Goal: Communication & Community: Answer question/provide support

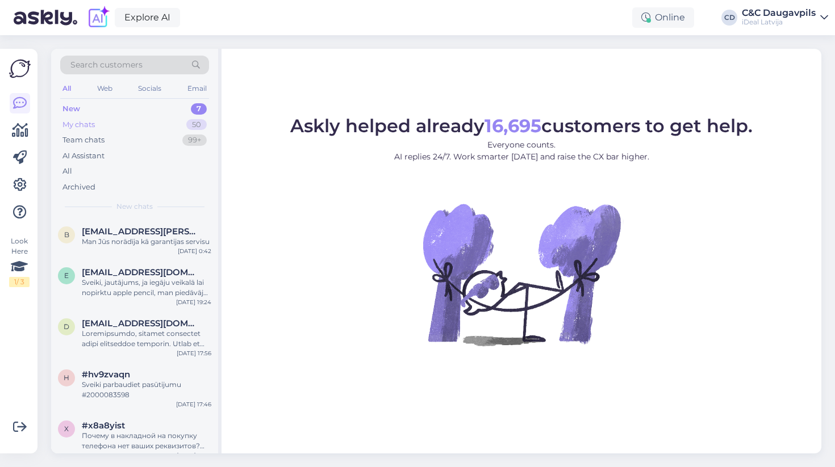
click at [144, 127] on div "My chats 50" at bounding box center [134, 125] width 149 height 16
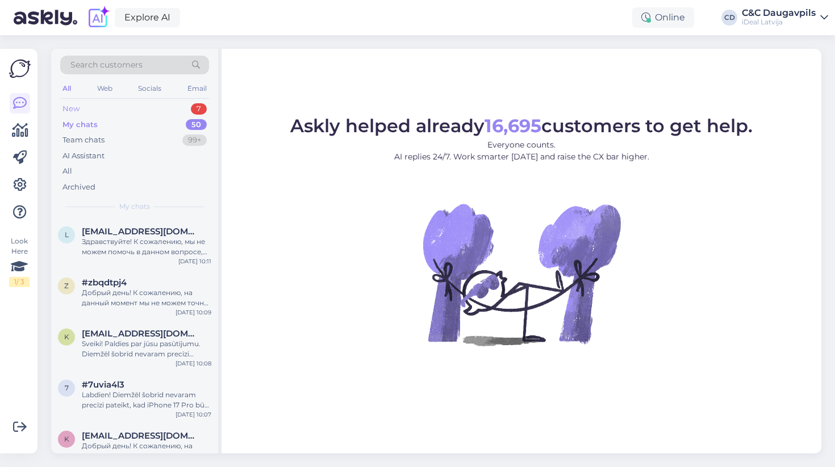
click at [146, 109] on div "New 7" at bounding box center [134, 109] width 149 height 16
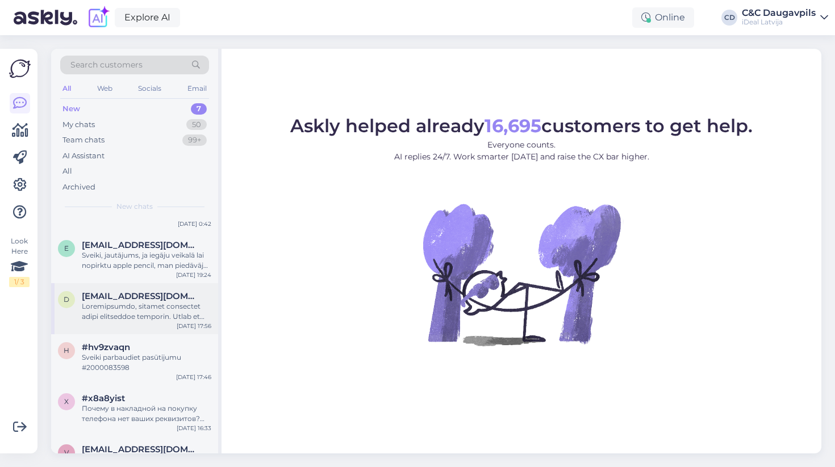
scroll to position [13, 0]
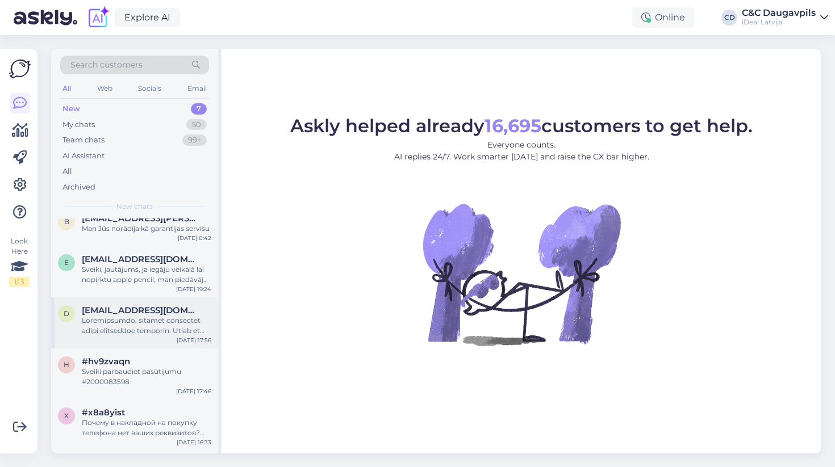
click at [139, 324] on div at bounding box center [146, 326] width 129 height 20
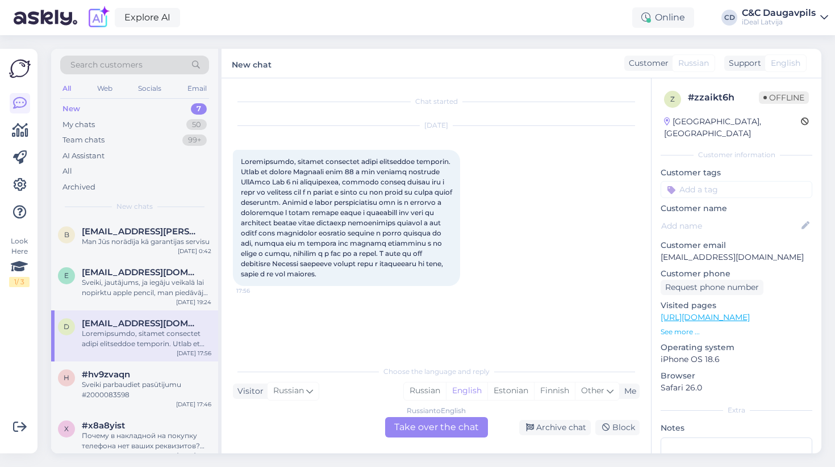
scroll to position [0, 0]
click at [163, 251] on div "b [EMAIL_ADDRESS][PERSON_NAME][DOMAIN_NAME] Man Jūs norādīja kā garantijas serv…" at bounding box center [134, 239] width 167 height 41
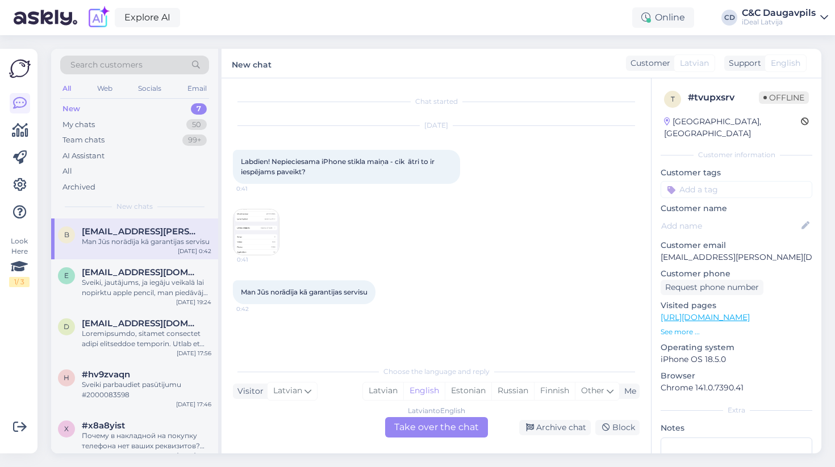
click at [267, 247] on img at bounding box center [255, 231] width 45 height 45
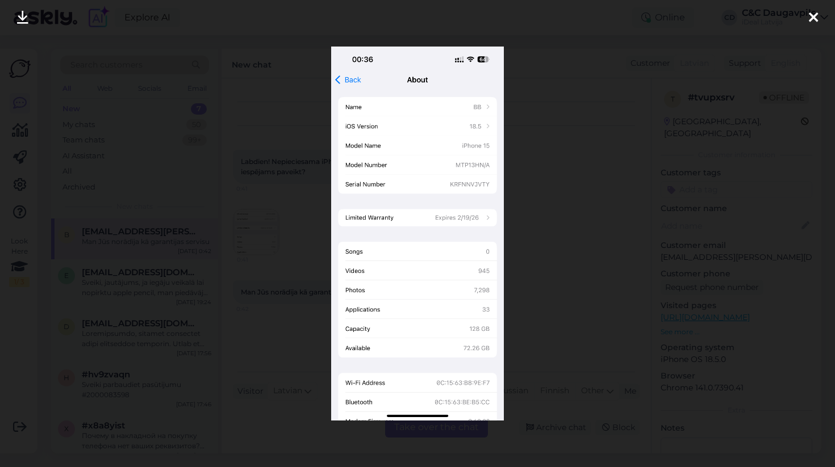
click at [538, 233] on div at bounding box center [417, 233] width 835 height 467
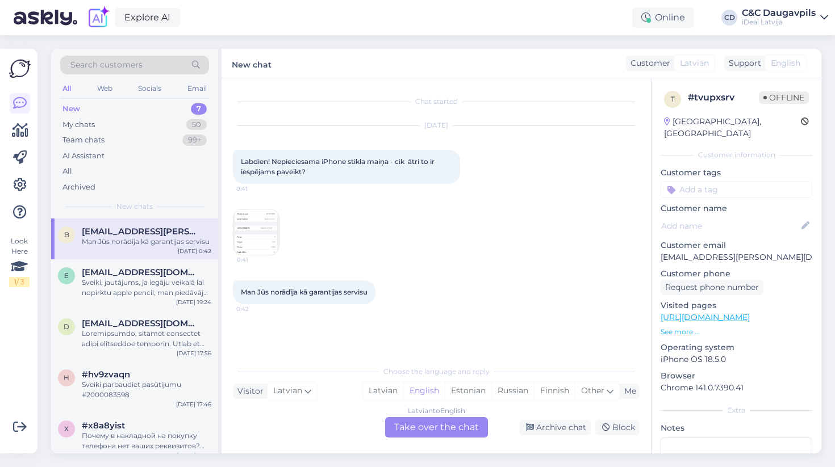
click at [254, 242] on img at bounding box center [255, 231] width 45 height 45
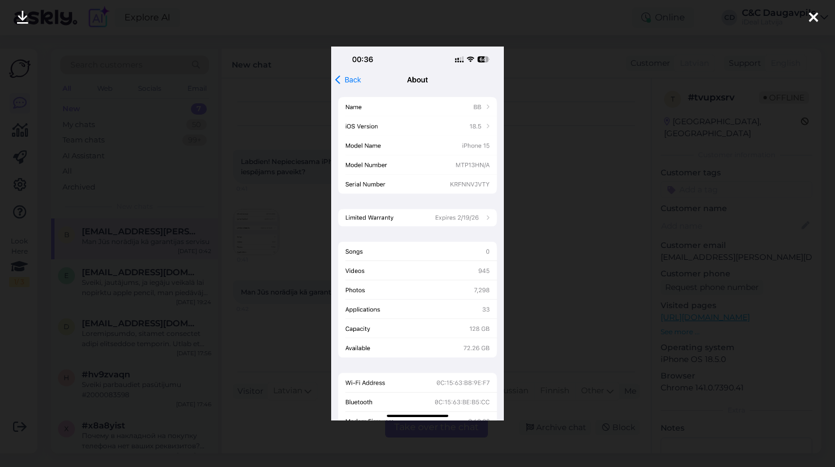
click at [523, 254] on div at bounding box center [417, 233] width 835 height 467
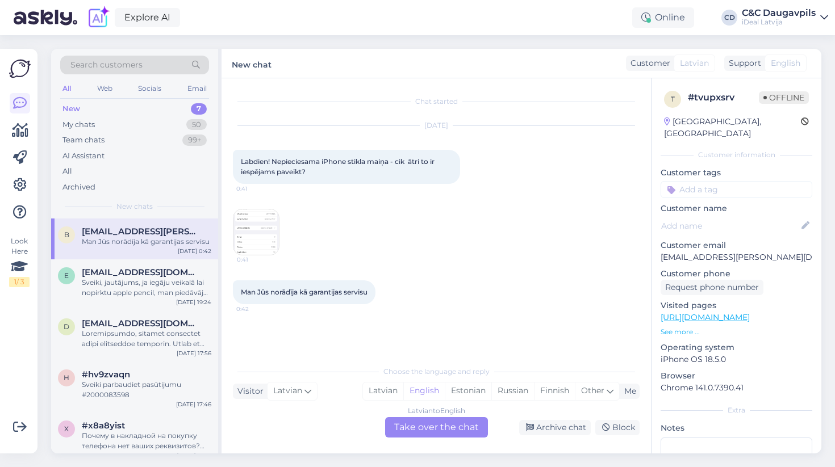
click at [251, 238] on img at bounding box center [255, 231] width 45 height 45
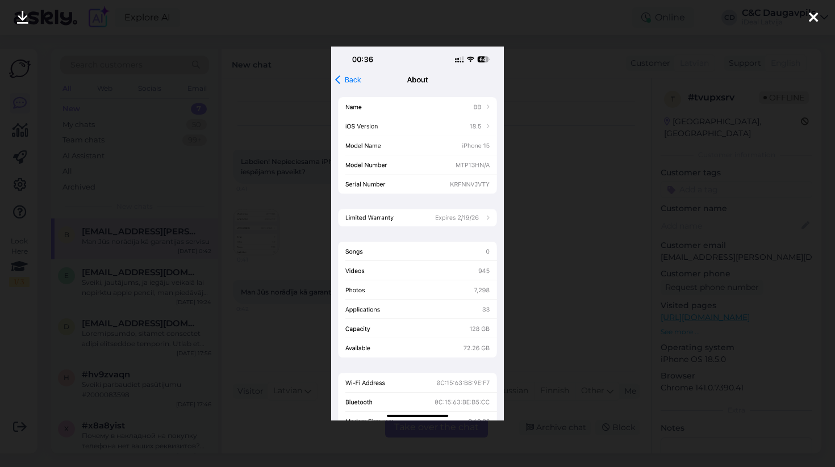
click at [290, 251] on div at bounding box center [417, 233] width 835 height 467
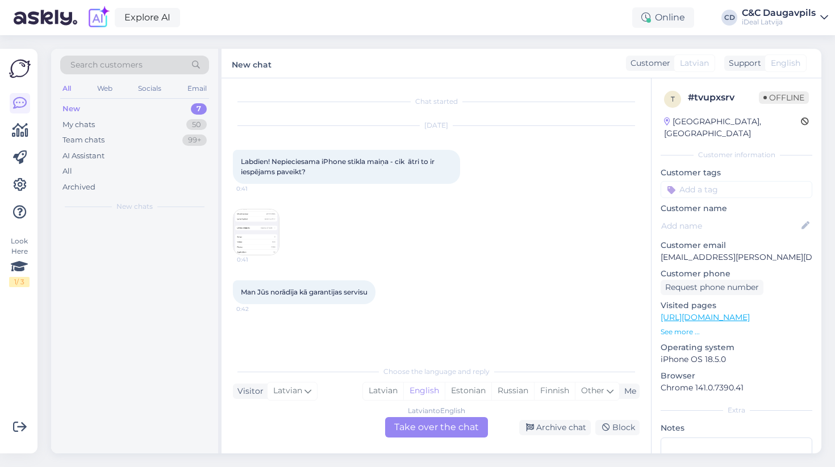
click at [410, 423] on div "Latvian to English Take over the chat" at bounding box center [436, 427] width 103 height 20
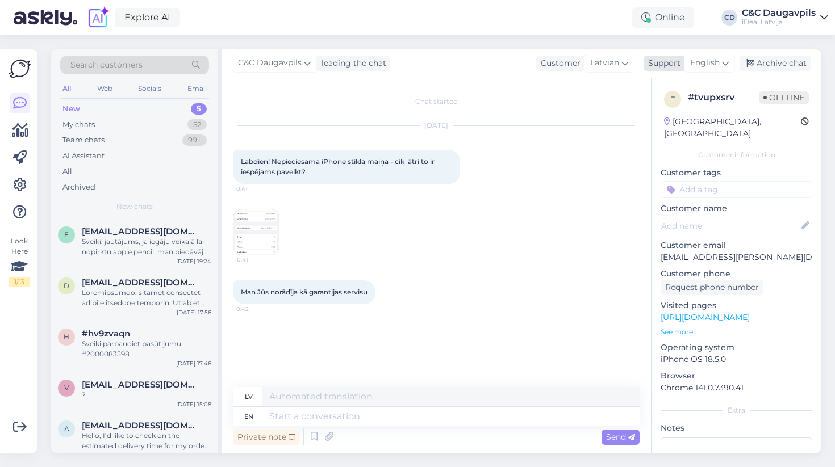
click at [697, 70] on div "English" at bounding box center [709, 63] width 51 height 18
type input "lat"
click at [657, 111] on link "Latvian" at bounding box center [689, 113] width 125 height 18
click at [284, 415] on textarea at bounding box center [436, 414] width 406 height 24
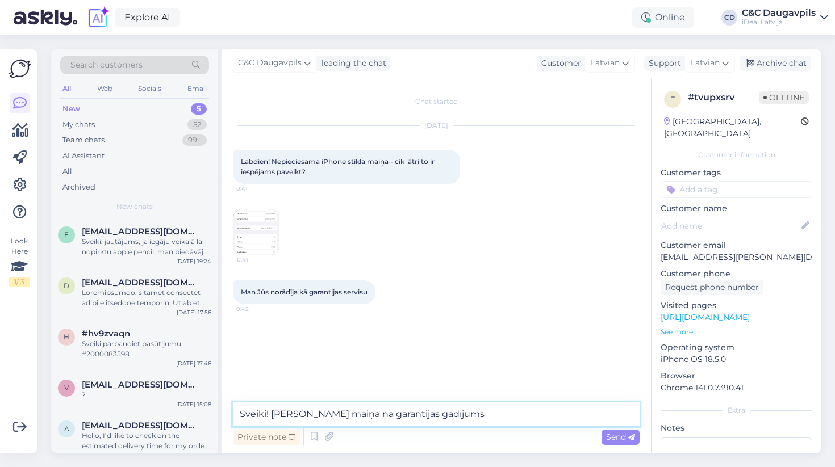
click at [348, 416] on textarea "Sveiki! [PERSON_NAME] maiņa na garantijas gadījums" at bounding box center [436, 414] width 406 height 24
click at [450, 412] on textarea "Sveiki! Stikliņa maiņa nav garantijas gadījums" at bounding box center [436, 414] width 406 height 24
type textarea "Sveiki! [PERSON_NAME] maiņa nav garantijas gadījums! :)"
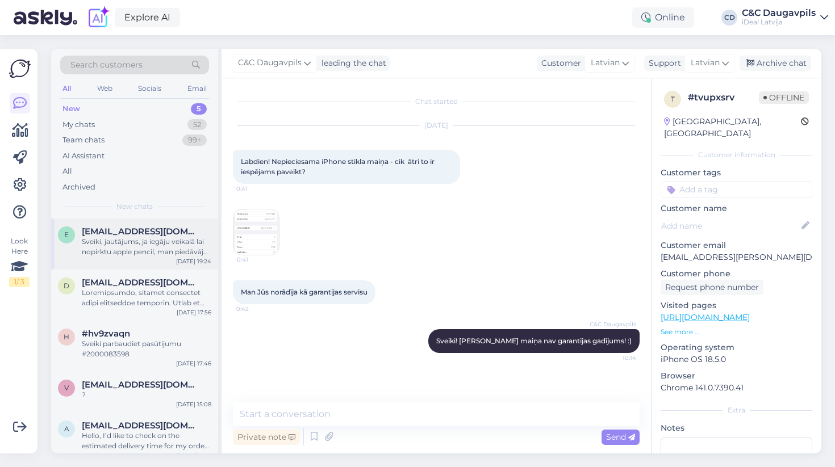
click at [133, 240] on div "Sveiki, jautājums, ja iegāju veikalā lai nopirktu apple pencil, man piedāvāja d…" at bounding box center [146, 247] width 129 height 20
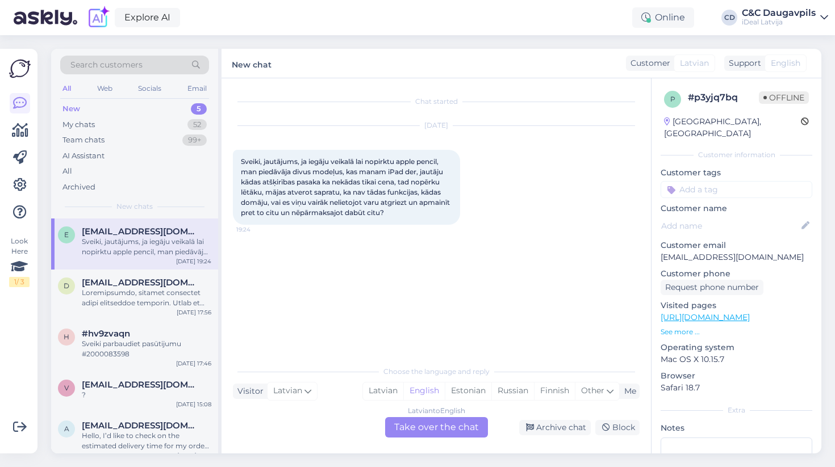
click at [452, 433] on div "Latvian to English Take over the chat" at bounding box center [436, 427] width 103 height 20
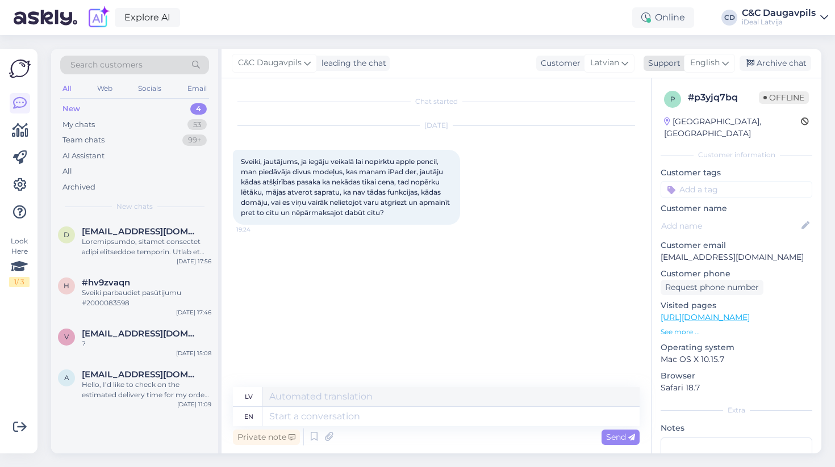
click at [710, 60] on span "English" at bounding box center [705, 63] width 30 height 12
click at [658, 119] on link "Latvian" at bounding box center [689, 113] width 125 height 18
click at [332, 415] on textarea at bounding box center [436, 414] width 406 height 24
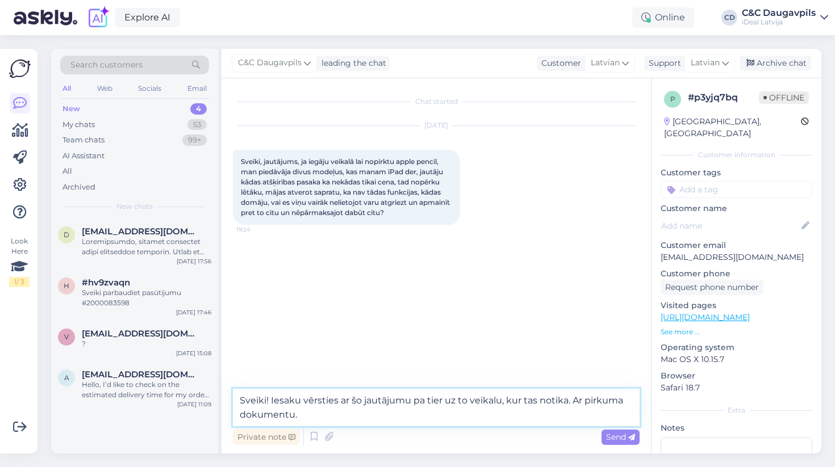
click at [442, 399] on textarea "Sveiki! Iesaku vērsties ar šo jautājumu pa tier uz to veikalu, kur tas notika. …" at bounding box center [436, 407] width 406 height 37
type textarea "Sveiki! Iesaku vērsties ar šo jautājumu pa tiešo uz to veikalu, kur tas notika.…"
click at [317, 413] on textarea "Sveiki! Iesaku vērsties ar šo jautājumu pa tiešo uz to veikalu, kur tas notika.…" at bounding box center [436, 407] width 406 height 37
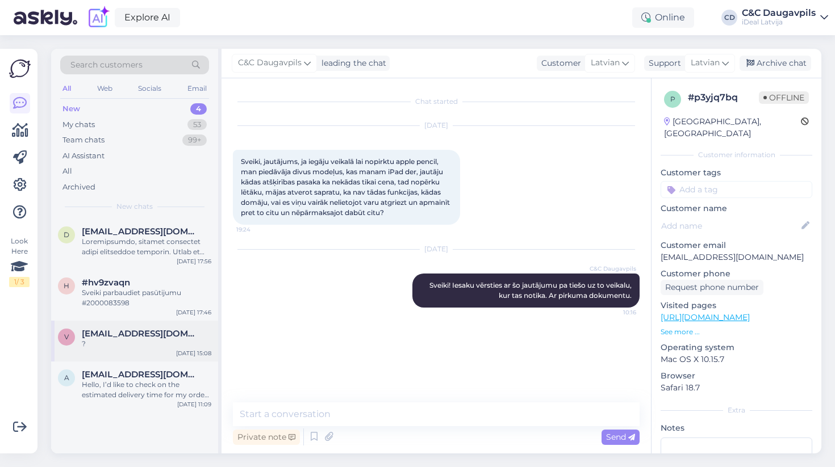
click at [141, 352] on div "v [EMAIL_ADDRESS][DOMAIN_NAME] ? [DATE] 15:08" at bounding box center [134, 341] width 167 height 41
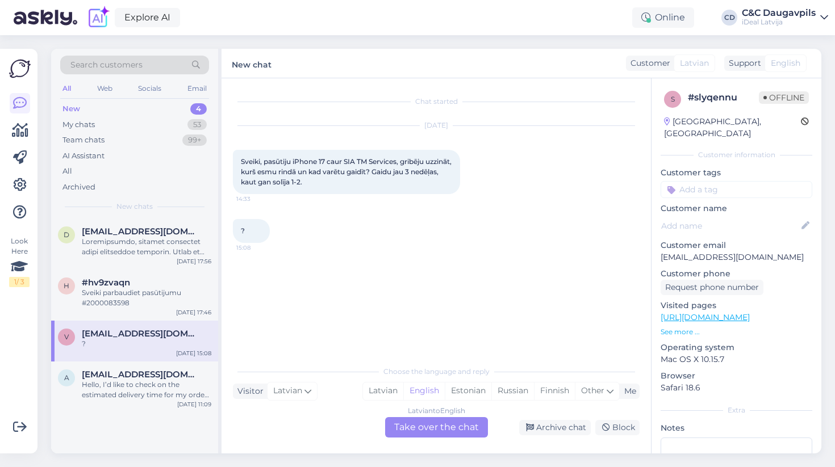
click at [408, 429] on div "Latvian to English Take over the chat" at bounding box center [436, 427] width 103 height 20
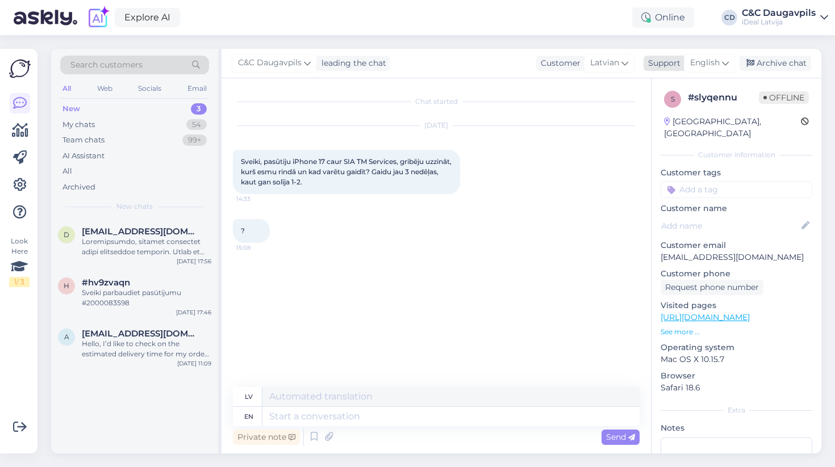
click at [711, 60] on span "English" at bounding box center [705, 63] width 30 height 12
click at [663, 119] on link "Latvian" at bounding box center [689, 113] width 125 height 18
click at [277, 414] on textarea at bounding box center [436, 414] width 406 height 24
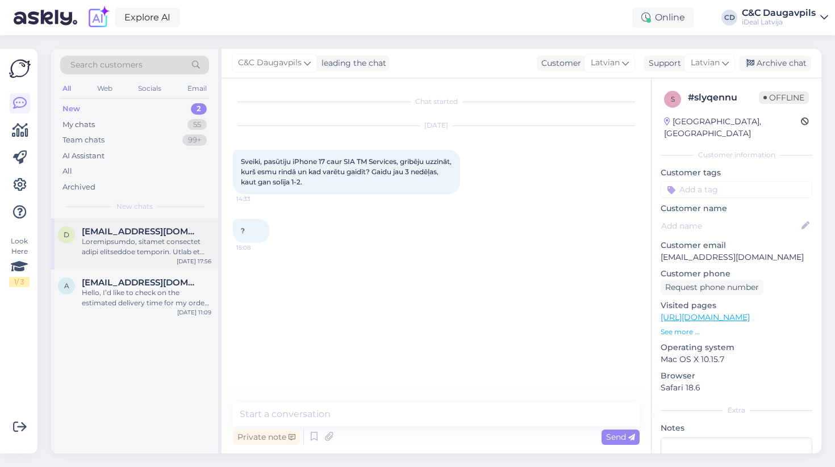
click at [124, 256] on div "d [EMAIL_ADDRESS][DOMAIN_NAME] [DATE] 17:56" at bounding box center [134, 244] width 167 height 51
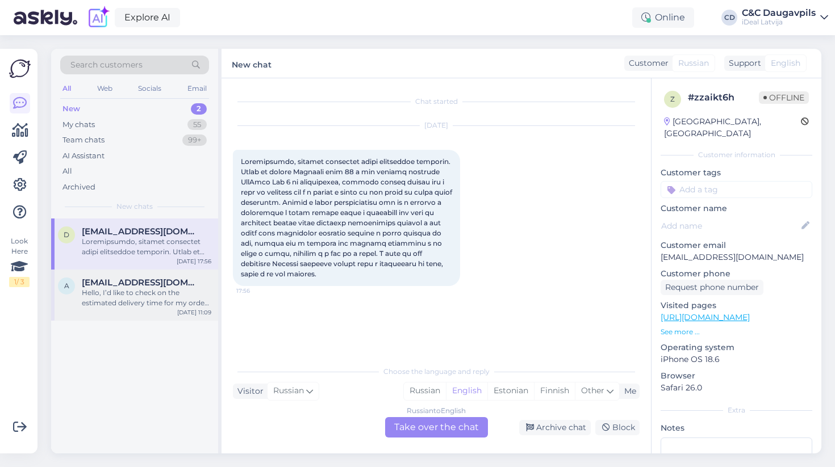
click at [120, 290] on div "Hello, I’d like to check on the estimated delivery time for my order #400000245…" at bounding box center [146, 298] width 129 height 20
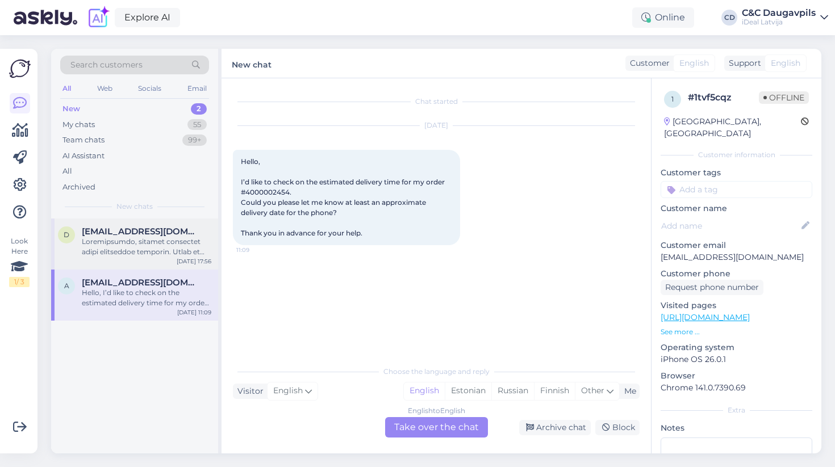
click at [131, 257] on div "d [EMAIL_ADDRESS][DOMAIN_NAME] [DATE] 17:56" at bounding box center [134, 244] width 167 height 51
